Goal: Navigation & Orientation: Go to known website

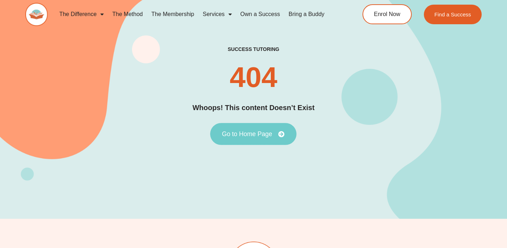
click at [233, 135] on span "Go to Home Page" at bounding box center [247, 134] width 50 height 6
